Goal: Check status: Check status

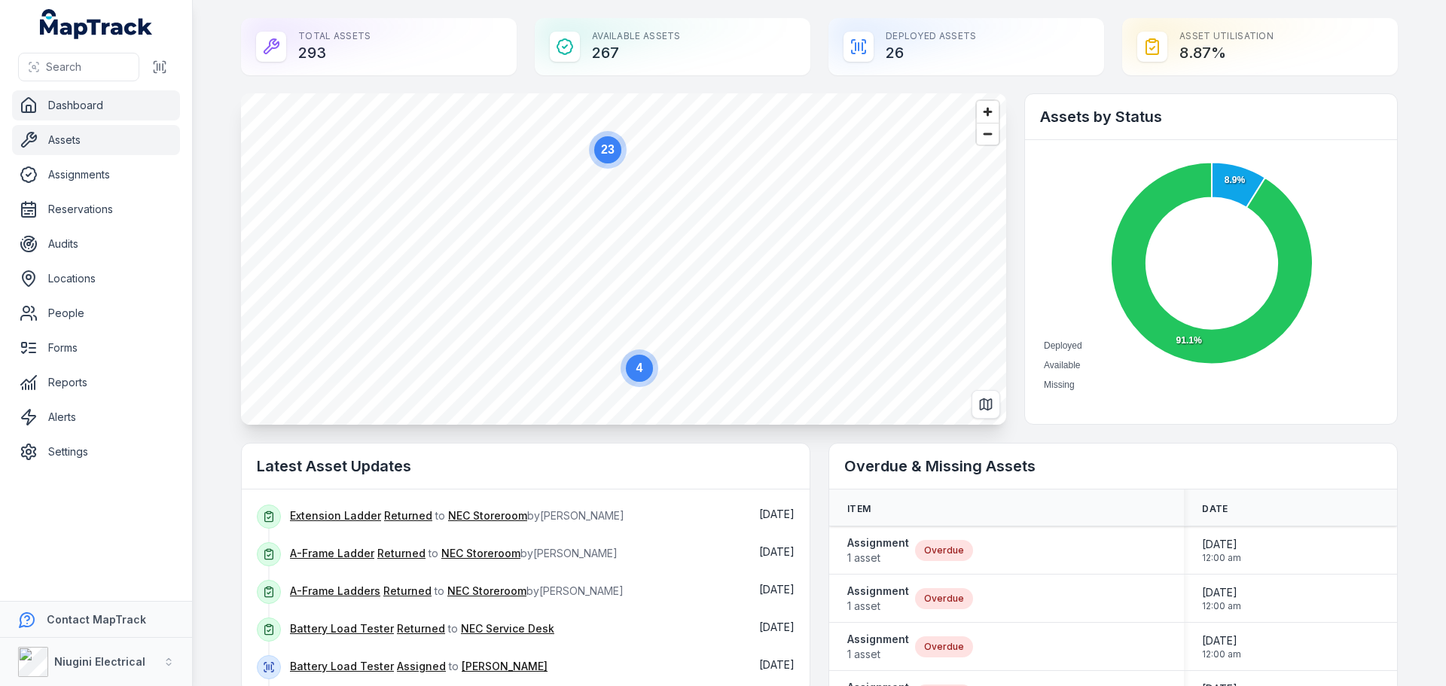
click at [69, 149] on link "Assets" at bounding box center [96, 140] width 168 height 30
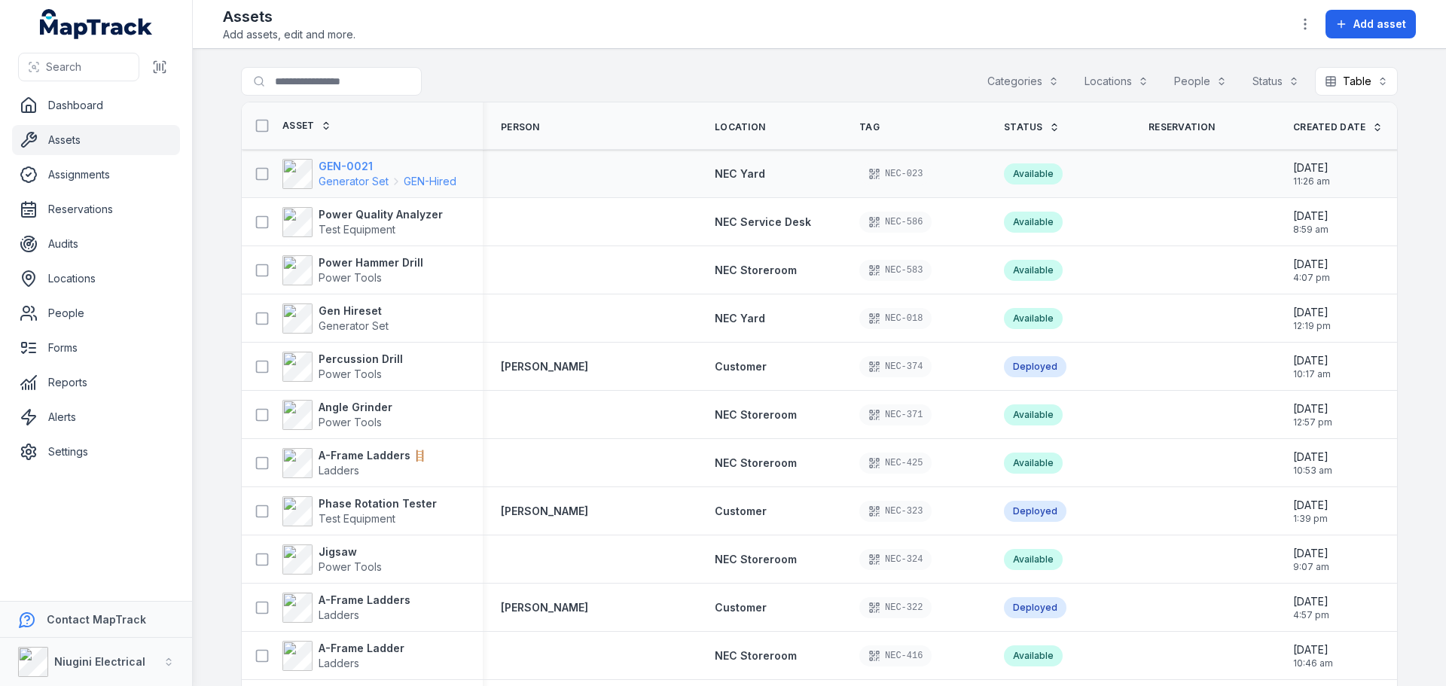
click at [332, 164] on strong "GEN-0021" at bounding box center [388, 166] width 138 height 15
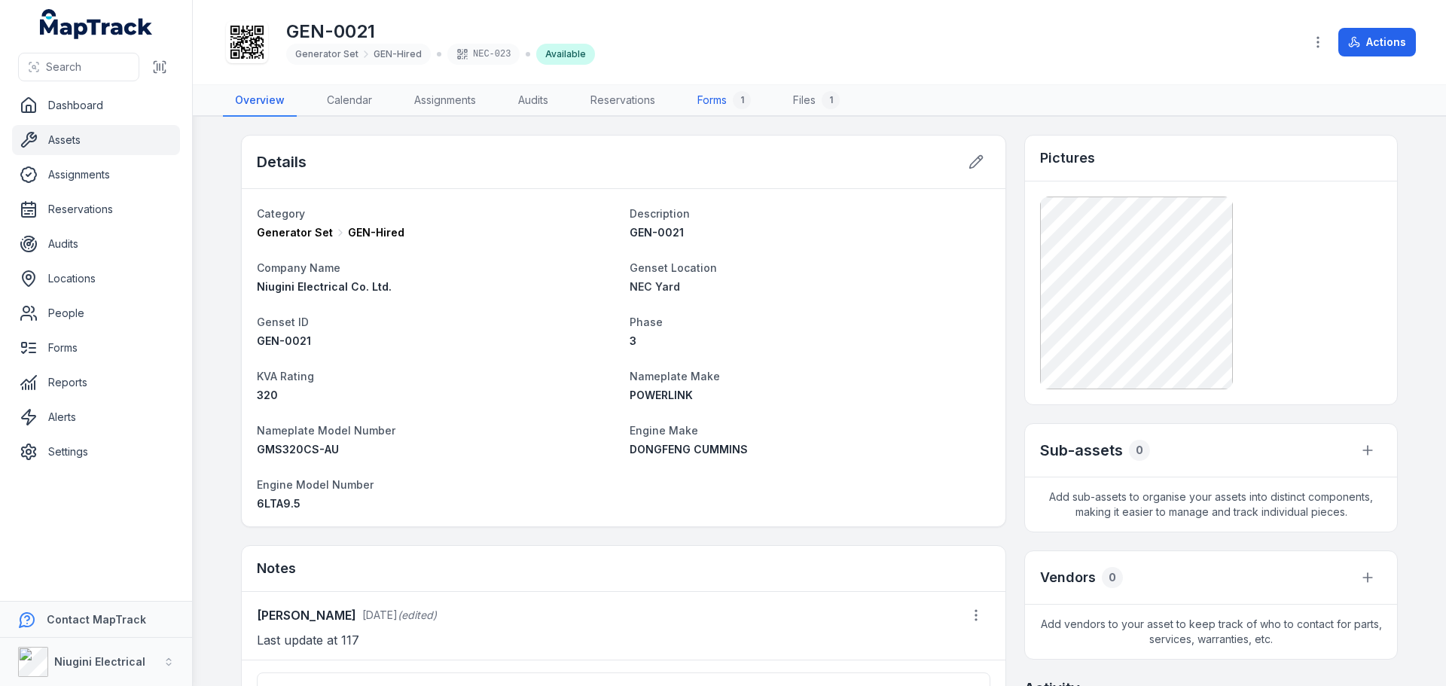
click at [721, 105] on link "Forms 1" at bounding box center [725, 101] width 78 height 32
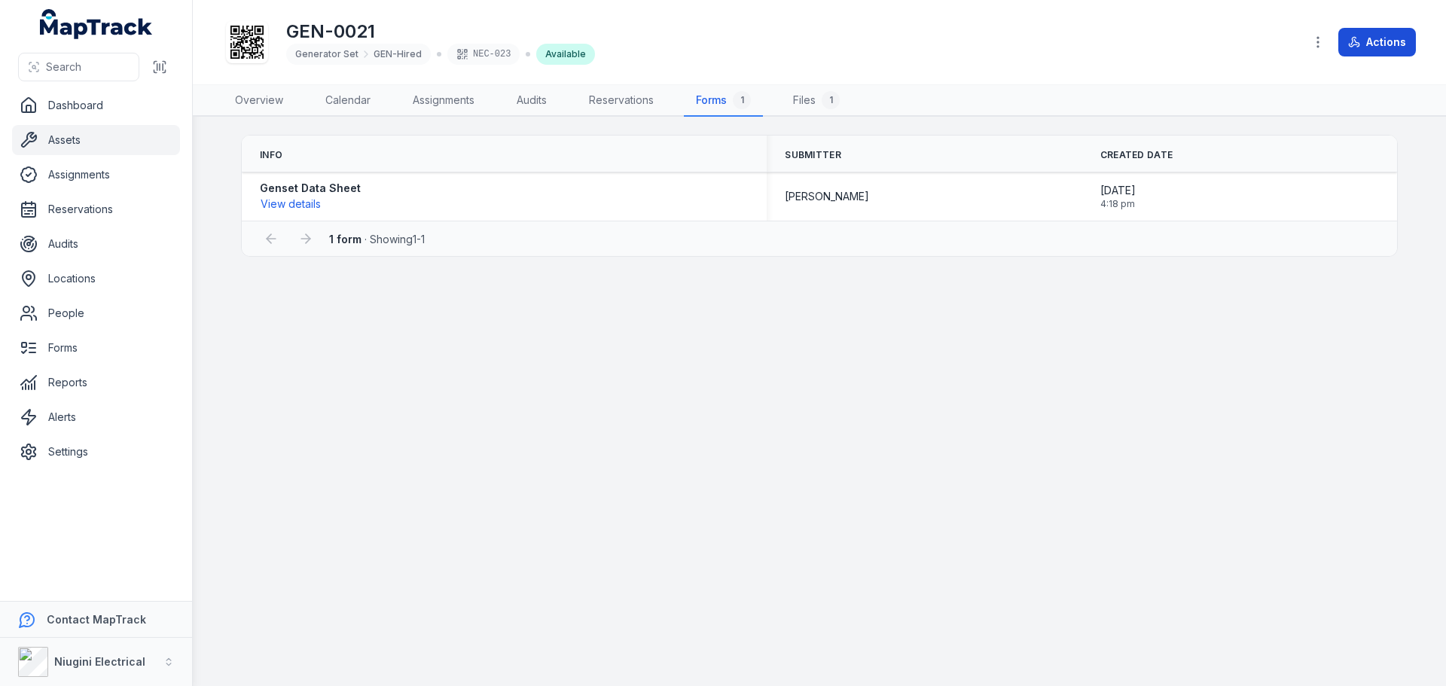
click at [1384, 45] on button "Actions" at bounding box center [1378, 42] width 78 height 29
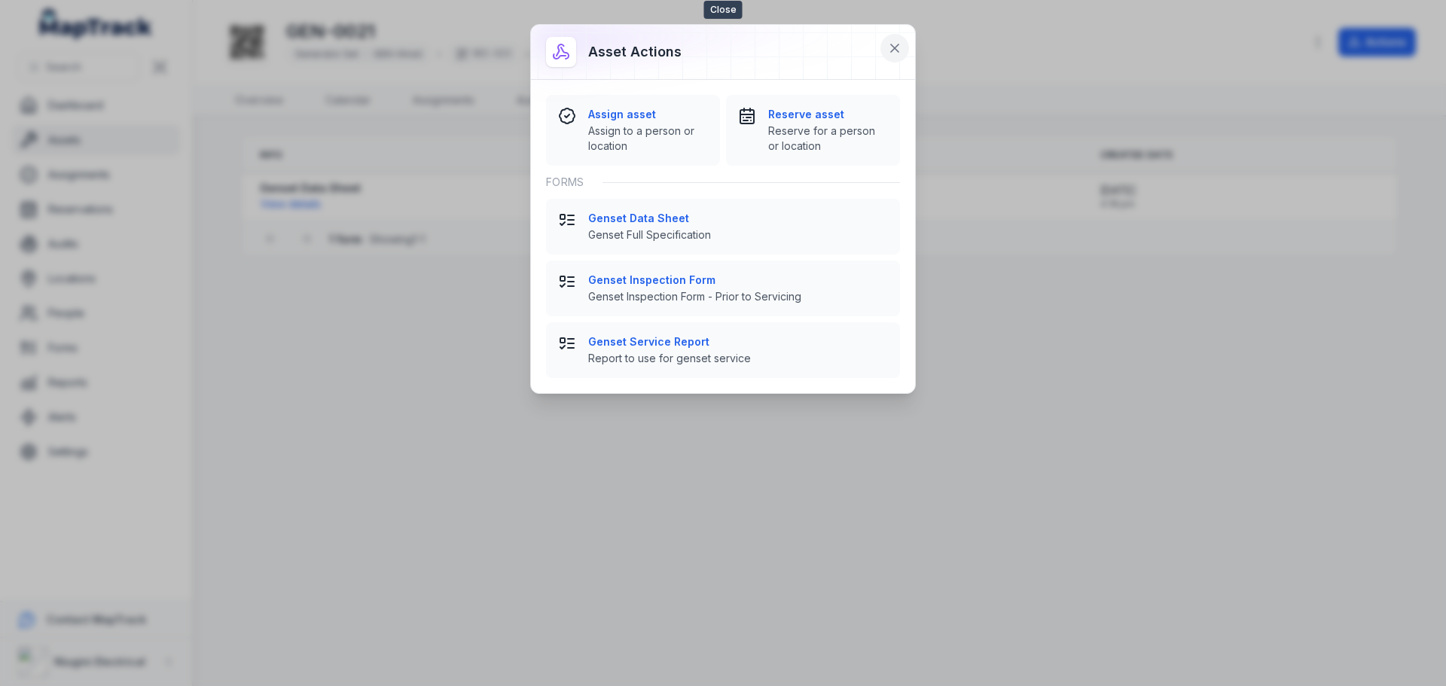
click at [894, 44] on icon at bounding box center [894, 48] width 15 height 15
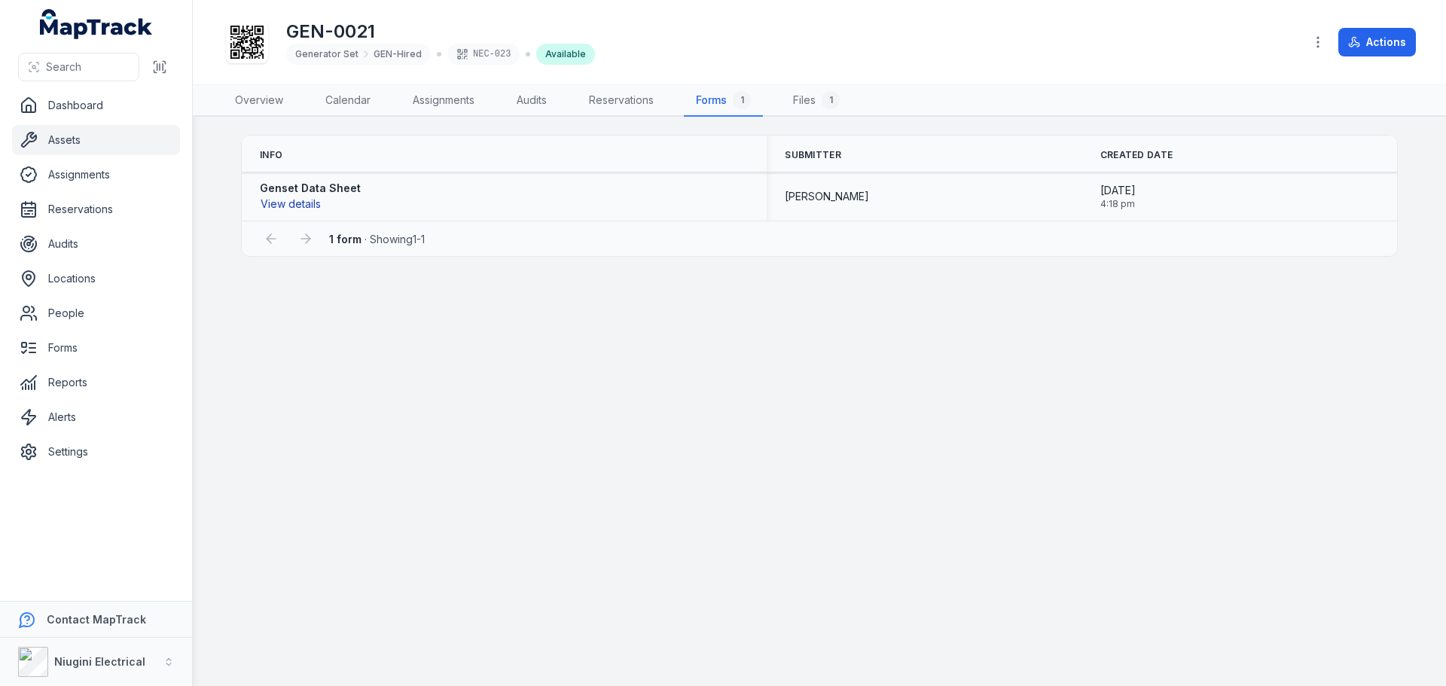
click at [278, 199] on button "View details" at bounding box center [291, 204] width 62 height 17
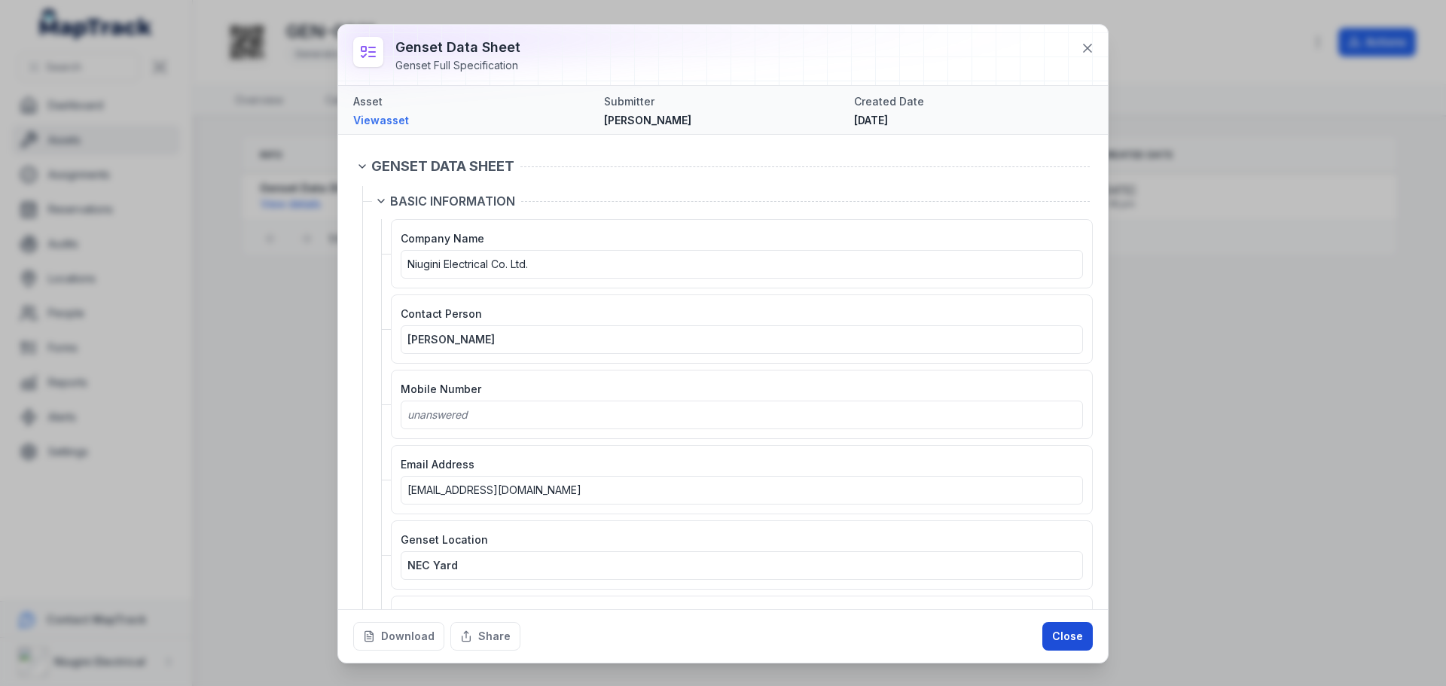
click at [1076, 633] on button "Close" at bounding box center [1068, 636] width 50 height 29
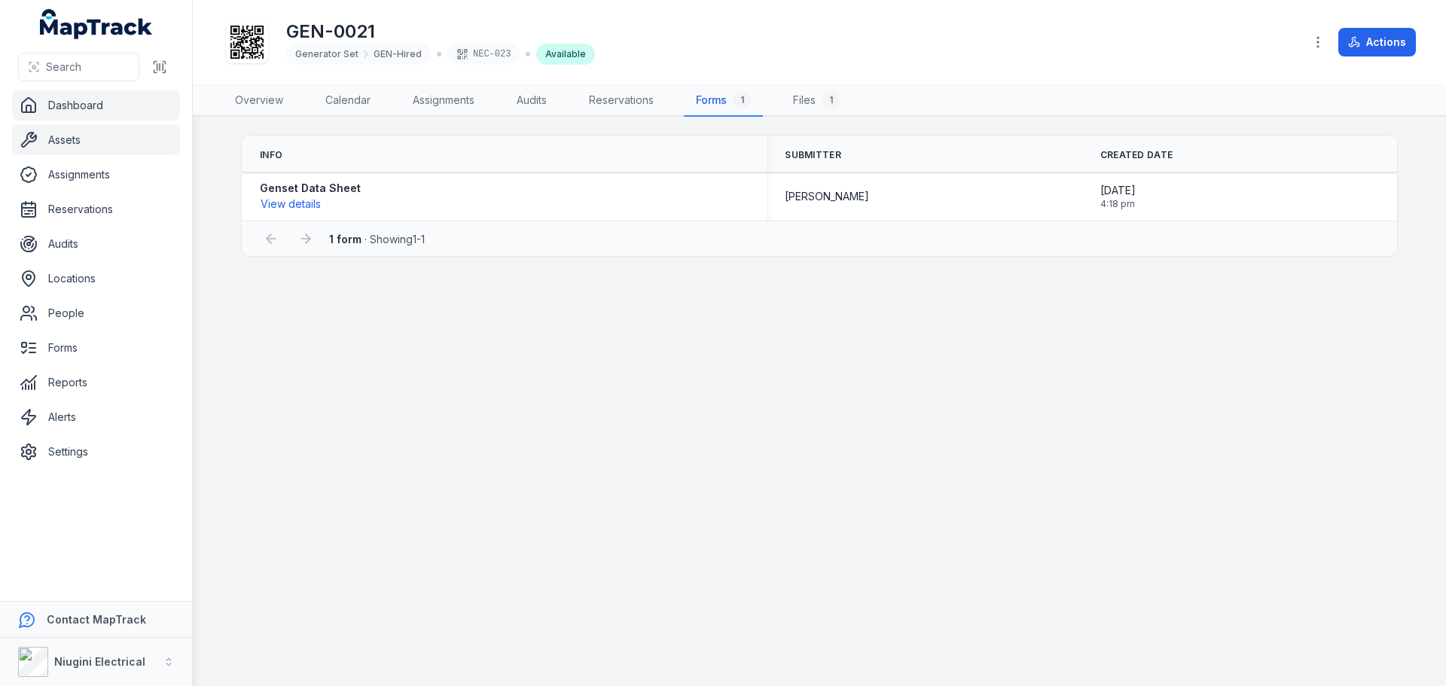
click at [72, 108] on link "Dashboard" at bounding box center [96, 105] width 168 height 30
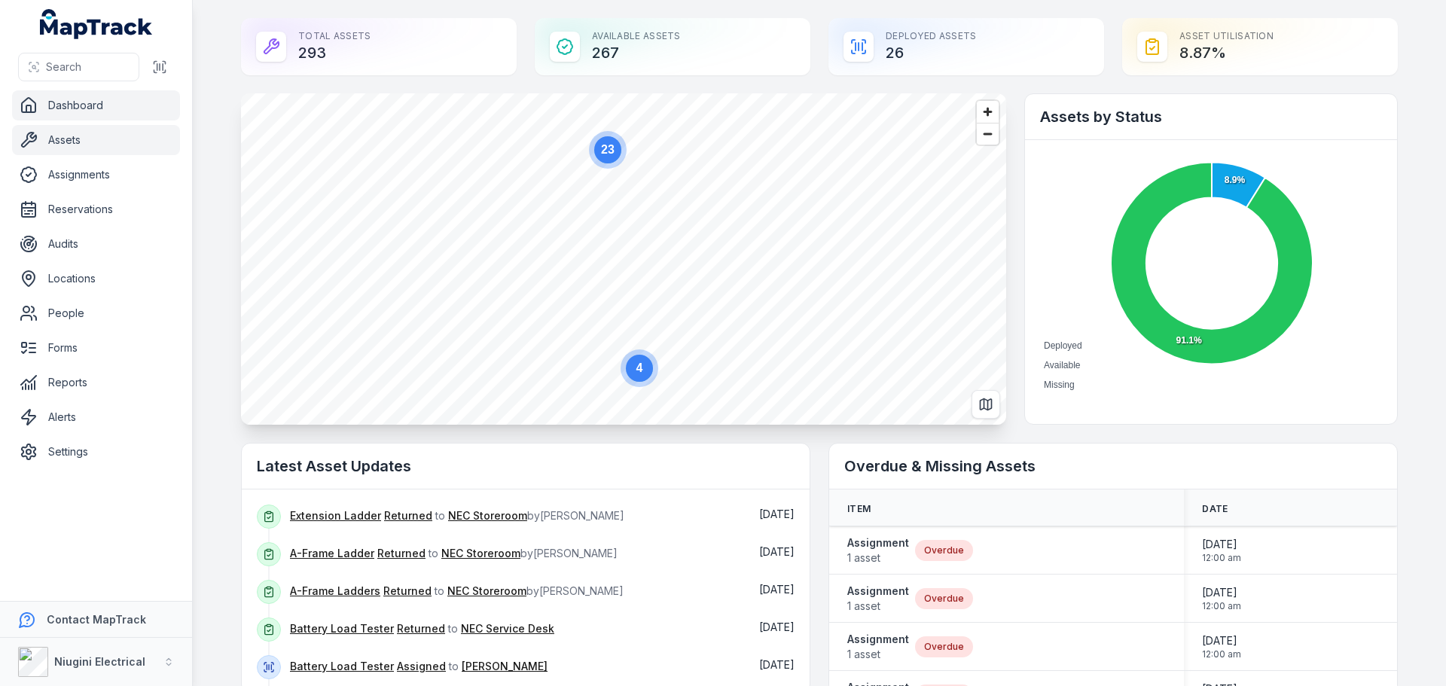
click at [73, 147] on link "Assets" at bounding box center [96, 140] width 168 height 30
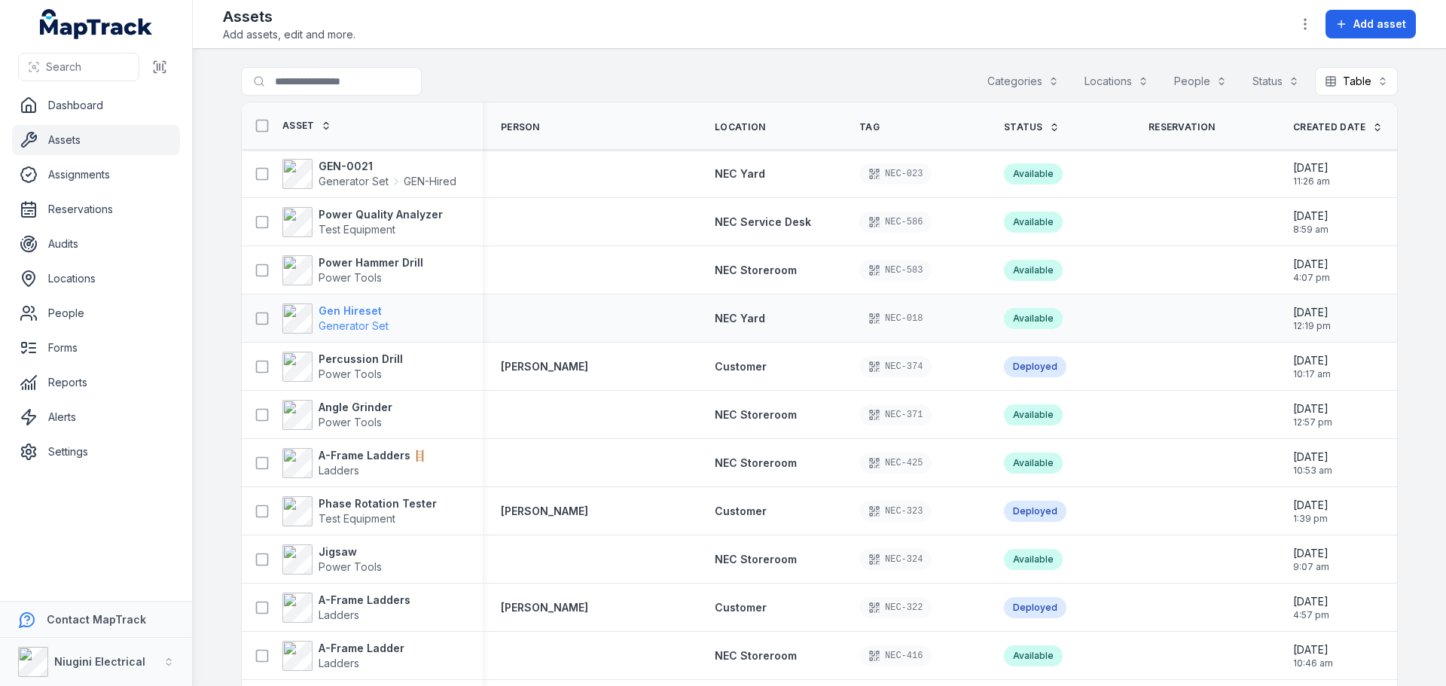
click at [326, 316] on strong "Gen Hireset" at bounding box center [354, 311] width 70 height 15
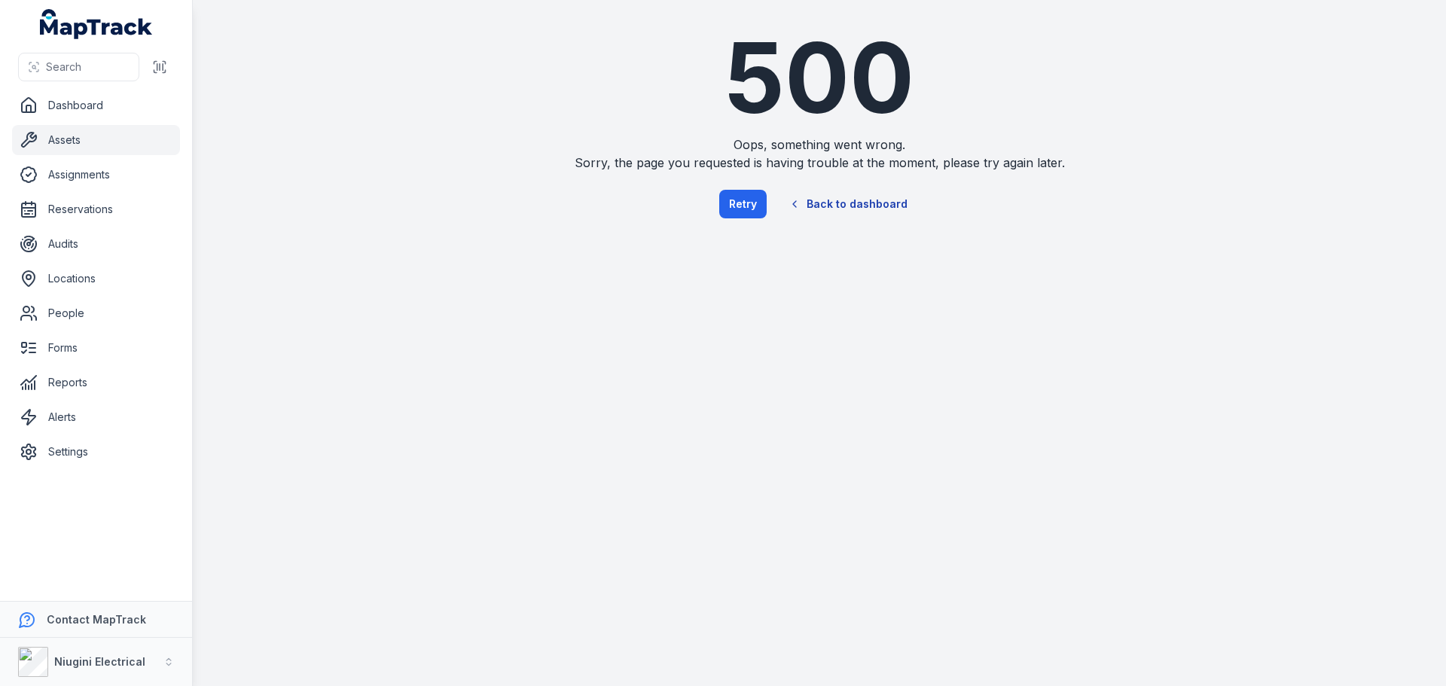
click at [850, 209] on link "Back to dashboard" at bounding box center [848, 204] width 145 height 35
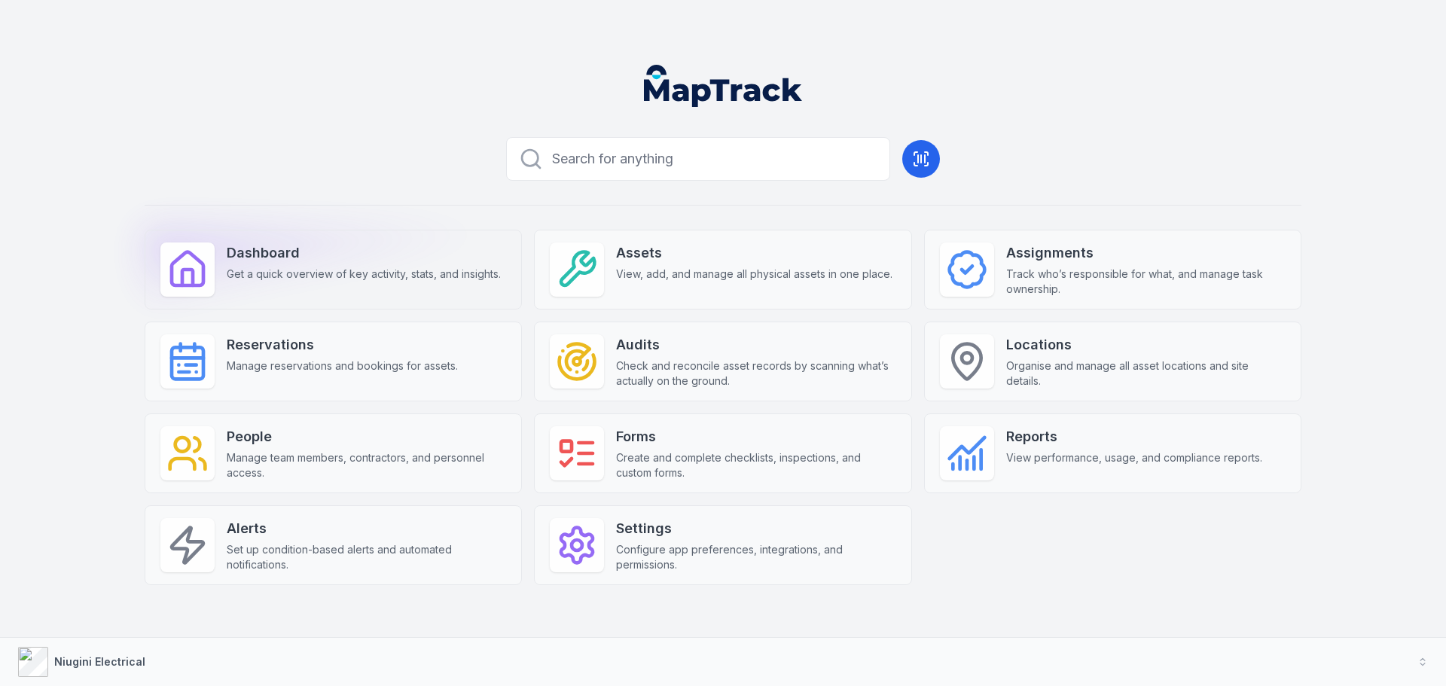
click at [285, 280] on span "Get a quick overview of key activity, stats, and insights." at bounding box center [364, 274] width 274 height 15
